Goal: Task Accomplishment & Management: Manage account settings

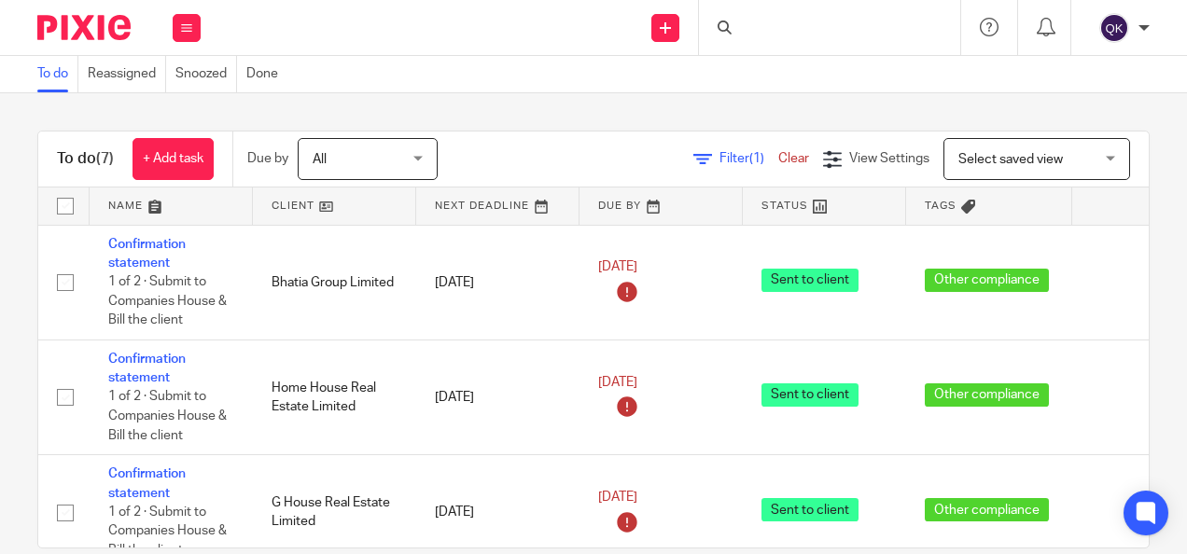
scroll to position [494, 0]
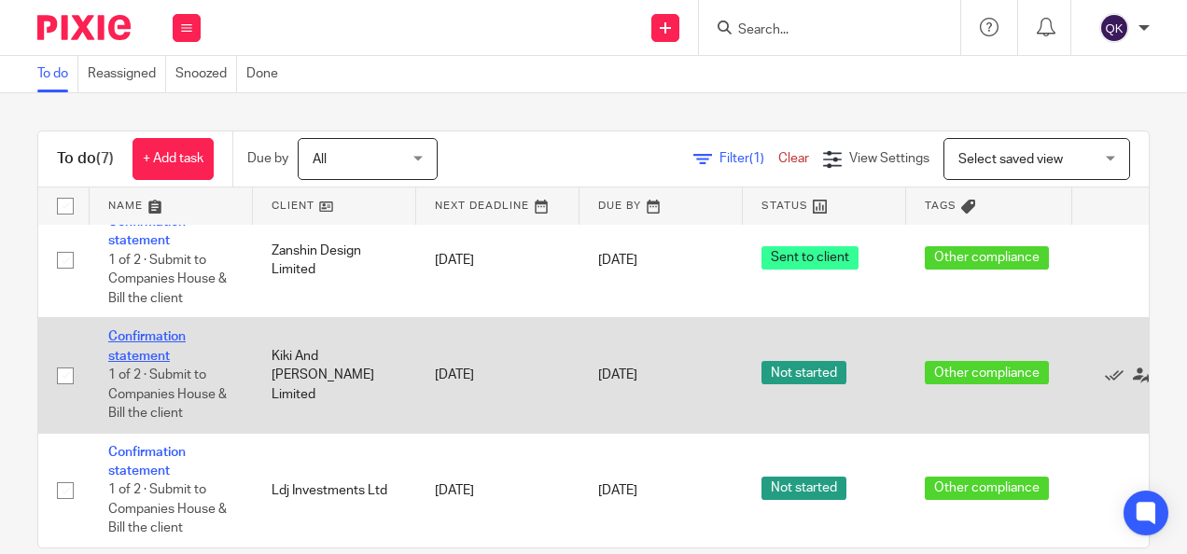
click at [143, 330] on link "Confirmation statement" at bounding box center [146, 346] width 77 height 32
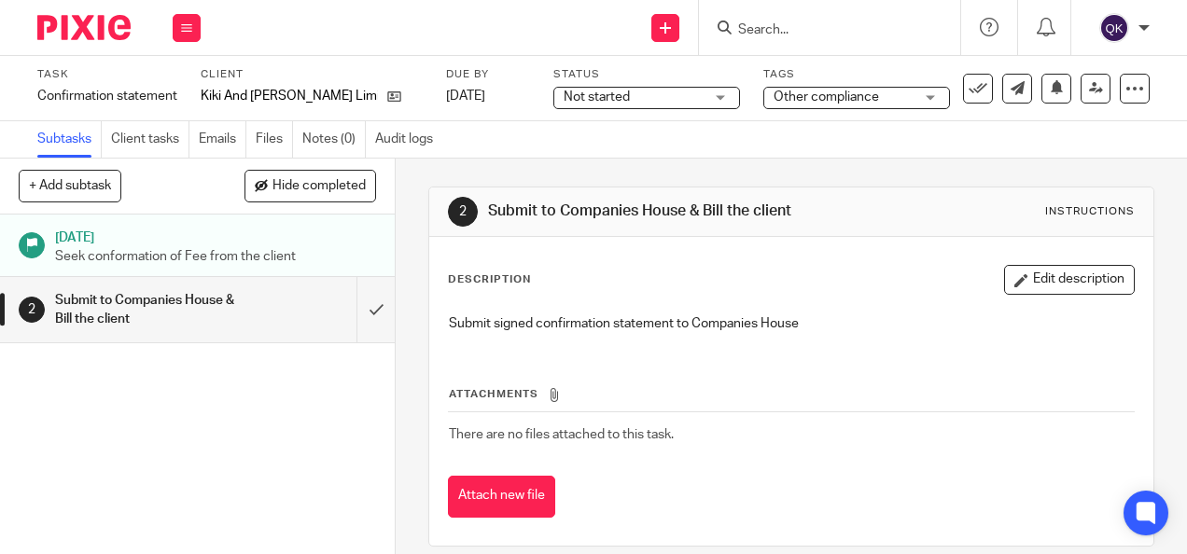
click at [606, 104] on span "Not started" at bounding box center [633, 98] width 140 height 20
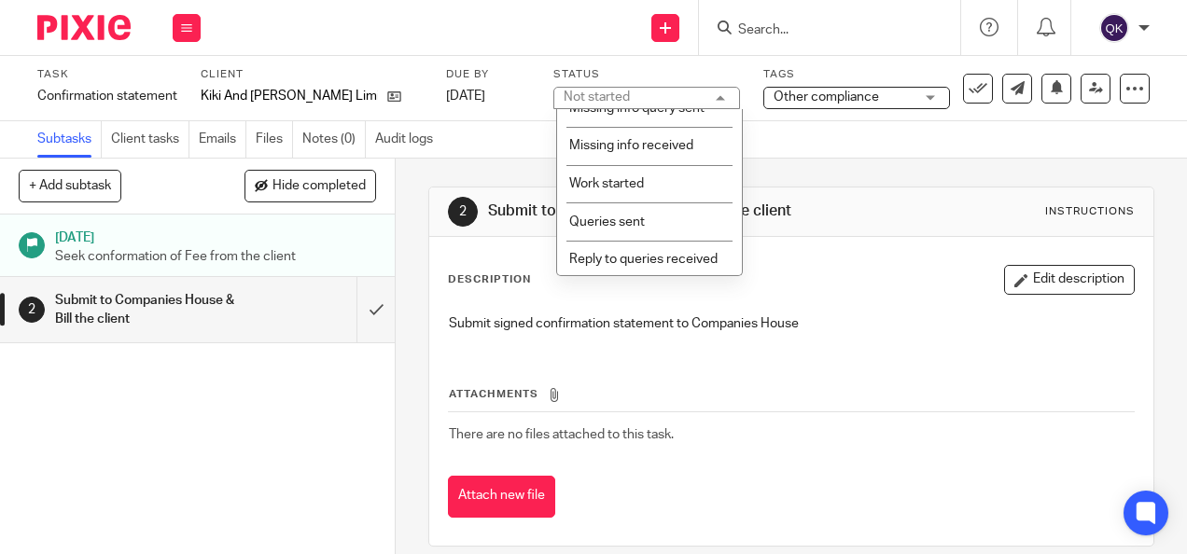
scroll to position [373, 0]
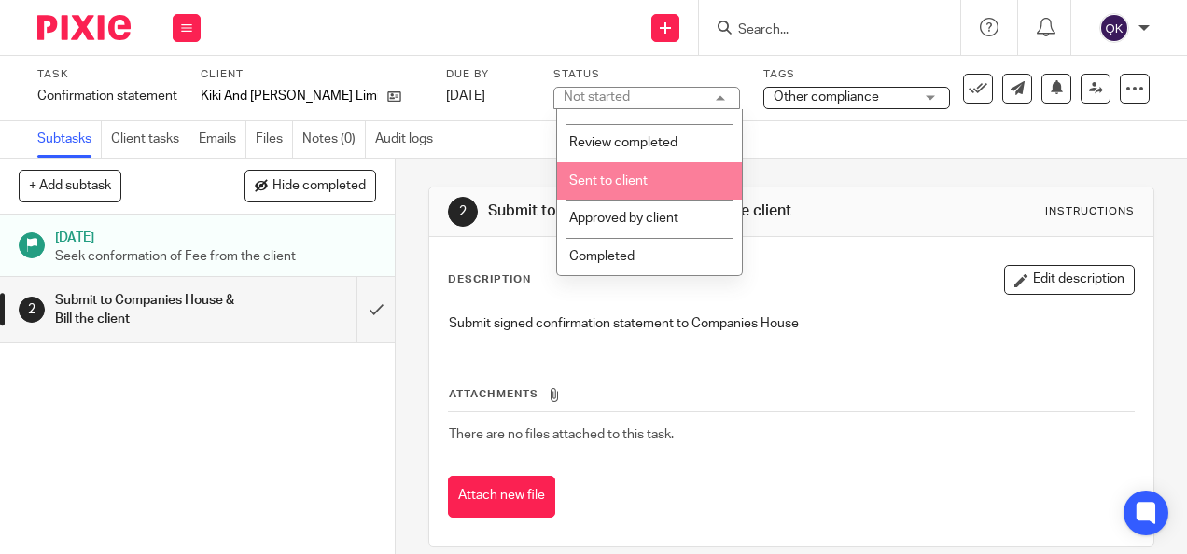
click at [619, 185] on span "Sent to client" at bounding box center [608, 180] width 78 height 13
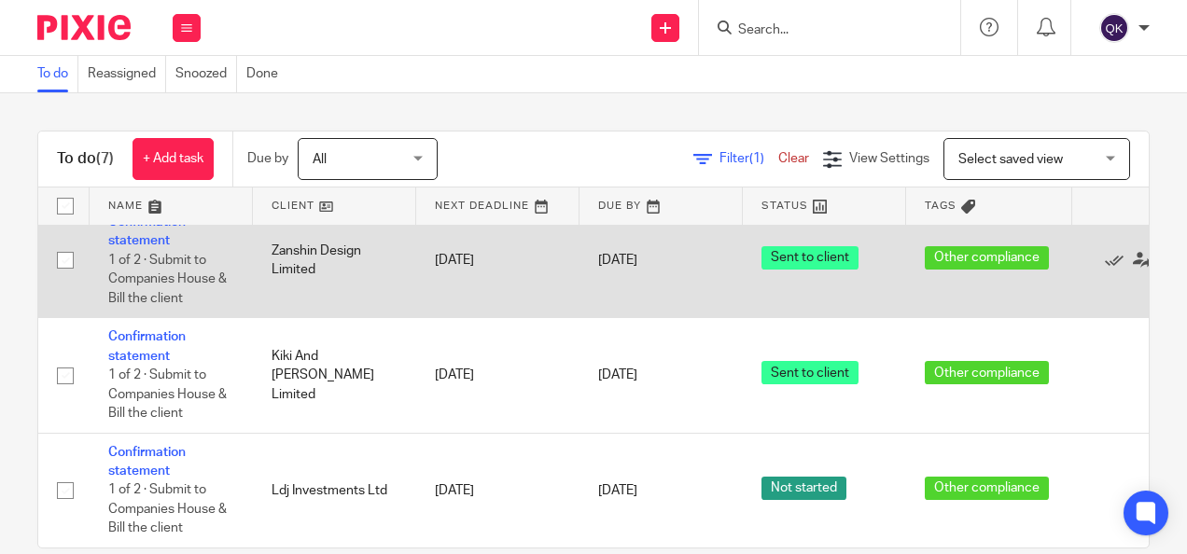
scroll to position [494, 0]
